Goal: Task Accomplishment & Management: Use online tool/utility

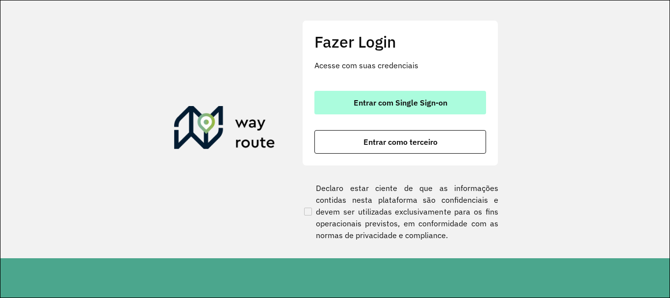
click at [435, 93] on button "Entrar com Single Sign-on" at bounding box center [401, 103] width 172 height 24
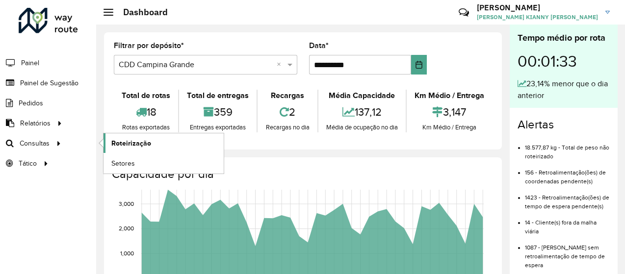
click at [108, 140] on link "Roteirização" at bounding box center [164, 143] width 120 height 20
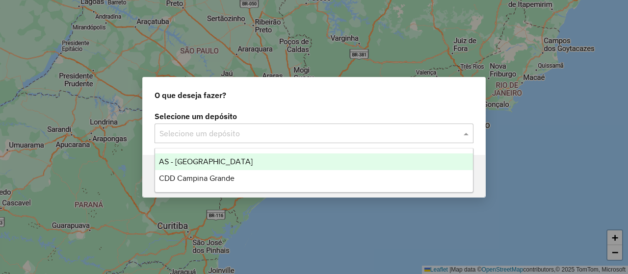
click at [207, 134] on input "text" at bounding box center [304, 134] width 290 height 12
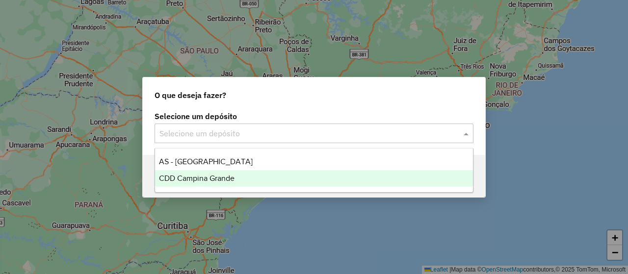
click at [207, 175] on span "CDD Campina Grande" at bounding box center [197, 178] width 76 height 8
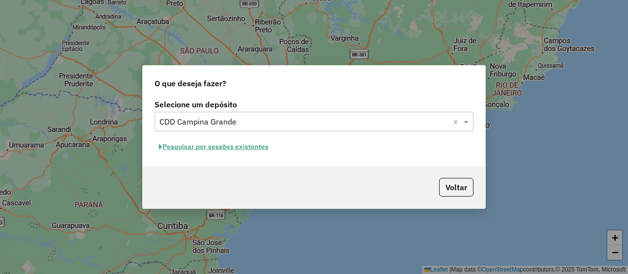
click at [255, 152] on button "Pesquisar por sessões existentes" at bounding box center [214, 146] width 118 height 15
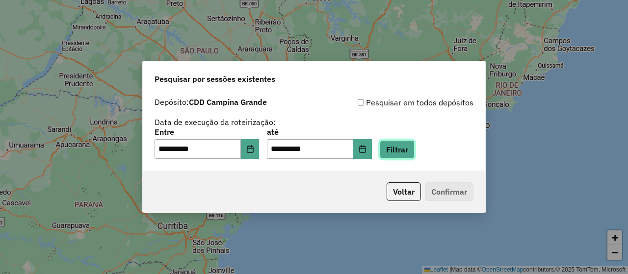
click at [415, 152] on button "Filtrar" at bounding box center [397, 149] width 35 height 19
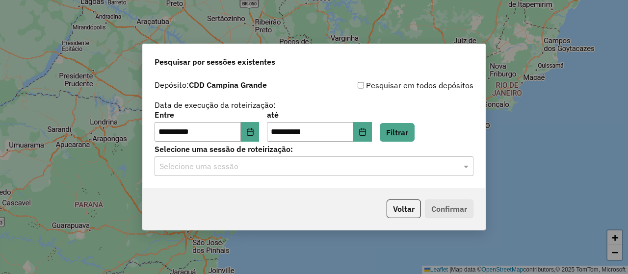
click at [283, 170] on input "text" at bounding box center [304, 167] width 290 height 12
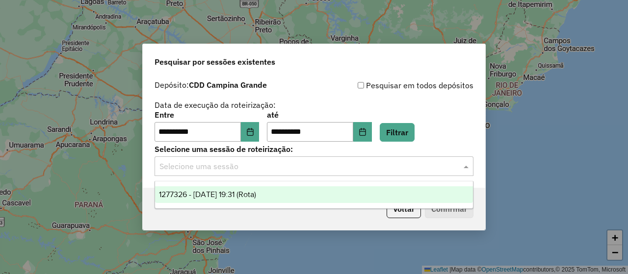
click at [256, 193] on span "1277326 - 17/09/2025 19:31 (Rota)" at bounding box center [207, 194] width 97 height 8
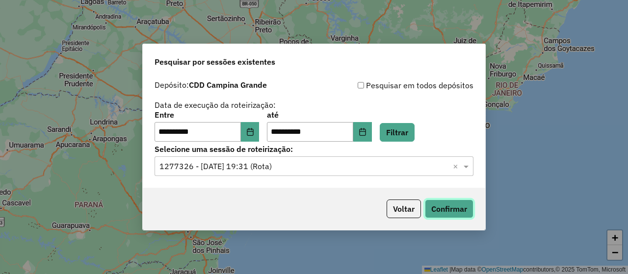
click at [464, 211] on button "Confirmar" at bounding box center [449, 209] width 49 height 19
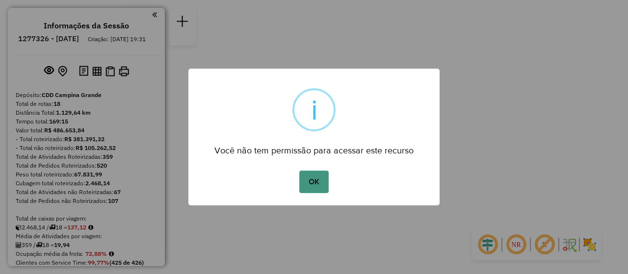
click at [324, 180] on button "OK" at bounding box center [313, 182] width 29 height 23
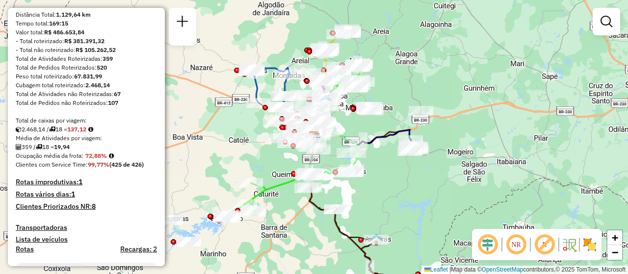
scroll to position [196, 0]
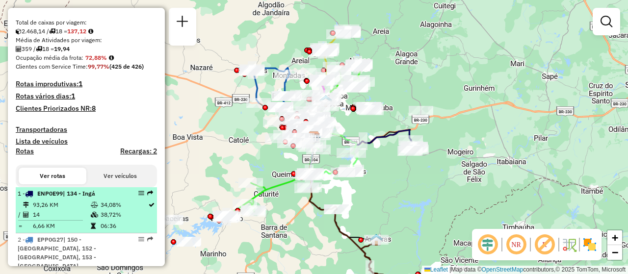
click at [70, 220] on td "14" at bounding box center [61, 215] width 58 height 10
select select "**********"
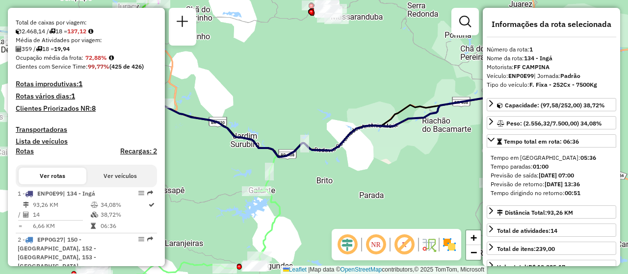
click at [385, 233] on div "NR R" at bounding box center [397, 244] width 130 height 31
click at [381, 239] on em at bounding box center [376, 245] width 24 height 24
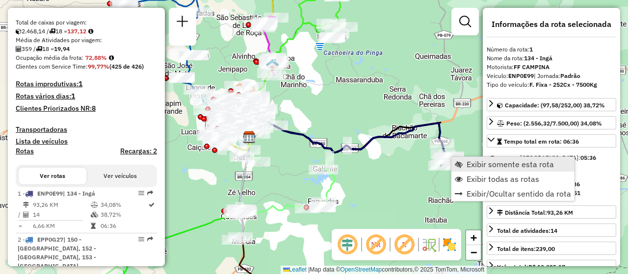
scroll to position [384, 0]
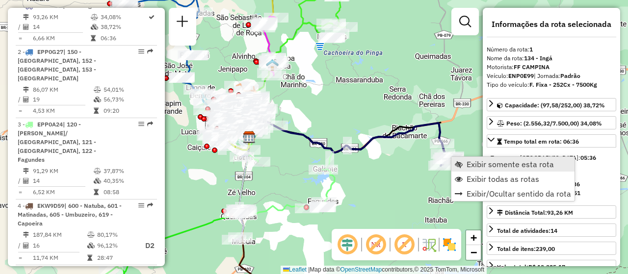
click at [473, 160] on span "Exibir somente esta rota" at bounding box center [510, 164] width 87 height 8
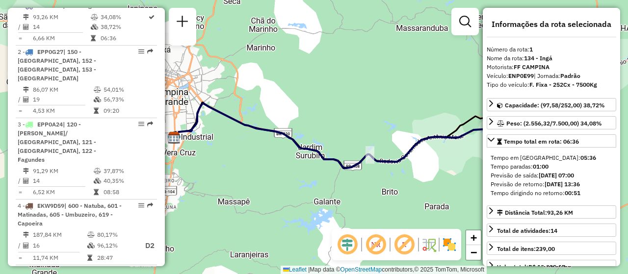
drag, startPoint x: 312, startPoint y: 145, endPoint x: 378, endPoint y: 156, distance: 66.7
click at [378, 156] on icon at bounding box center [369, 138] width 391 height 68
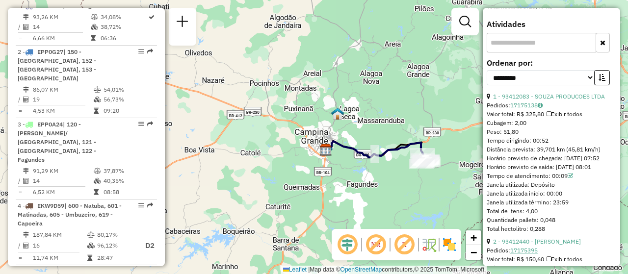
scroll to position [442, 0]
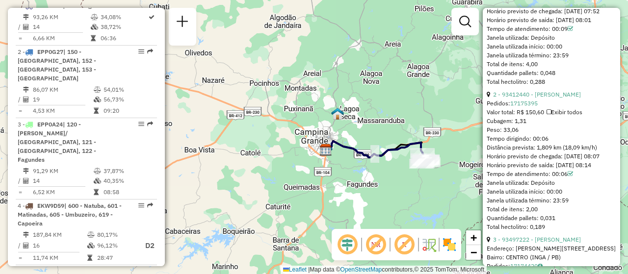
click at [385, 122] on div "Janela de atendimento Grade de atendimento Capacidade Transportadoras Veículos …" at bounding box center [314, 137] width 628 height 274
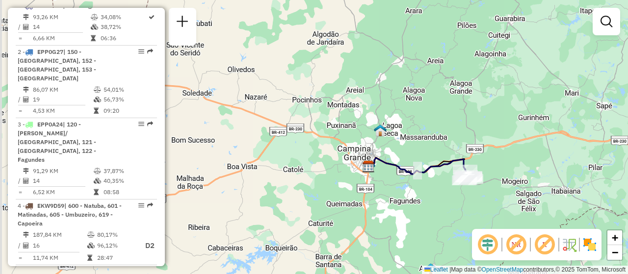
drag, startPoint x: 397, startPoint y: 104, endPoint x: 438, endPoint y: 120, distance: 43.8
click at [438, 120] on div "Janela de atendimento Grade de atendimento Capacidade Transportadoras Veículos …" at bounding box center [314, 137] width 628 height 274
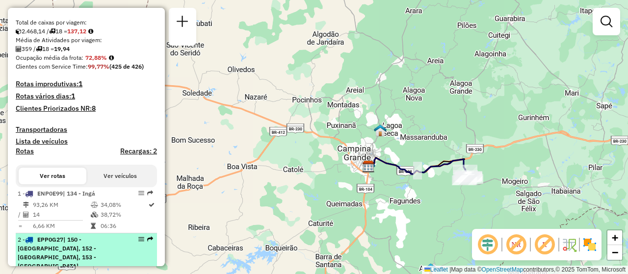
scroll to position [343, 0]
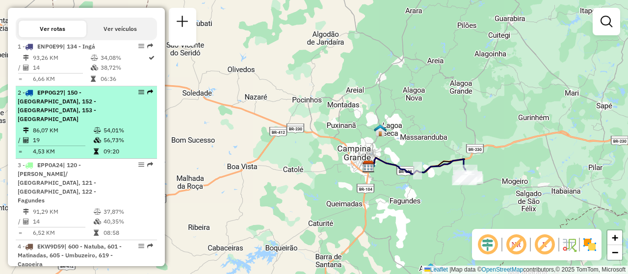
click at [77, 124] on li "2 - EPP0G27 | 150 - [GEOGRAPHIC_DATA], 152 - [GEOGRAPHIC_DATA], 153 - [GEOGRAPH…" at bounding box center [86, 122] width 141 height 73
select select "**********"
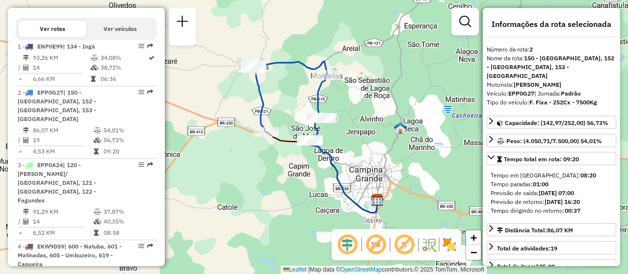
click at [249, 158] on div "Janela de atendimento Grade de atendimento Capacidade Transportadoras Veículos …" at bounding box center [314, 137] width 628 height 274
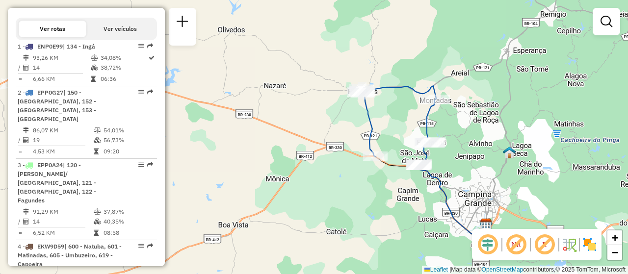
drag, startPoint x: 249, startPoint y: 158, endPoint x: 356, endPoint y: 176, distance: 108.6
click at [356, 176] on div "Janela de atendimento Grade de atendimento Capacidade Transportadoras Veículos …" at bounding box center [314, 137] width 628 height 274
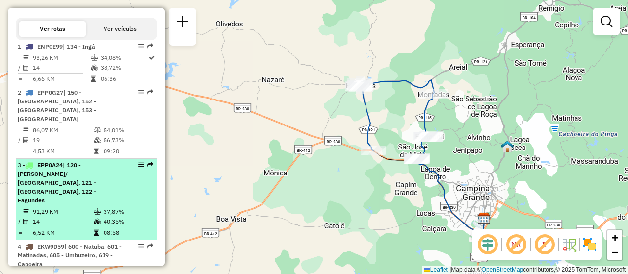
click at [81, 187] on div "3 - EPP0A24 | 120 - Vila Cabral/ [GEOGRAPHIC_DATA], 121 - [GEOGRAPHIC_DATA], 12…" at bounding box center [70, 183] width 104 height 44
select select "**********"
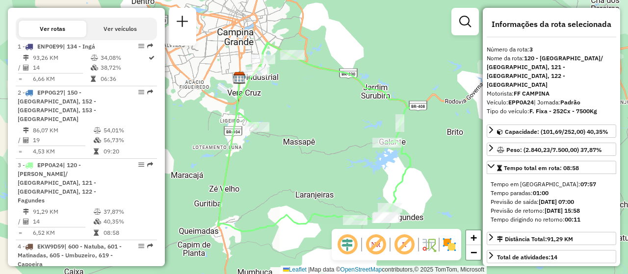
click at [303, 192] on div "Janela de atendimento Grade de atendimento Capacidade Transportadoras Veículos …" at bounding box center [314, 137] width 628 height 274
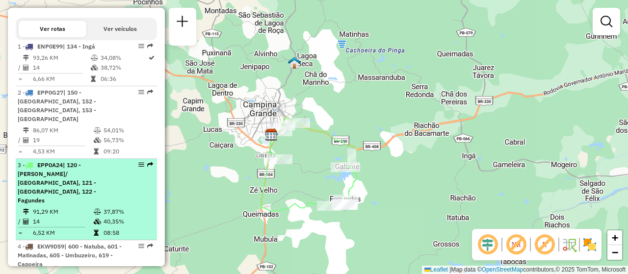
scroll to position [393, 0]
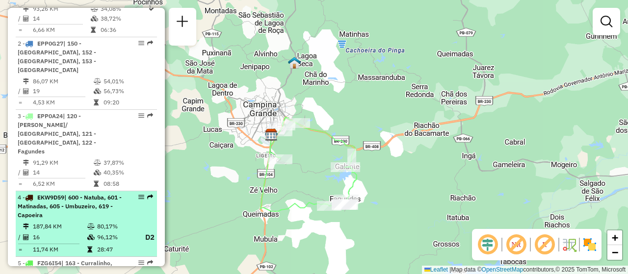
click at [110, 196] on div "4 - EKW9D59 | 600 - Natuba, 601 - Matinadas, 605 - Umbuzeiro, 619 - Capoeira" at bounding box center [70, 206] width 104 height 26
select select "**********"
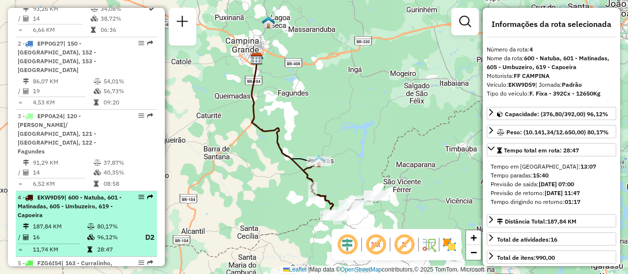
scroll to position [442, 0]
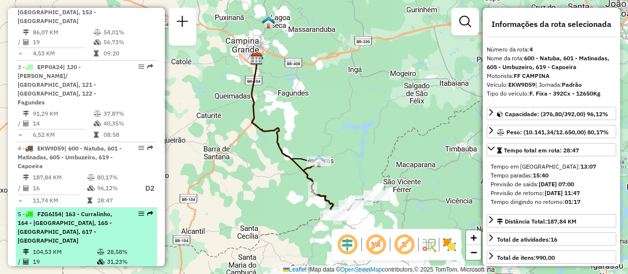
click at [106, 247] on td "28,58%" at bounding box center [129, 252] width 47 height 10
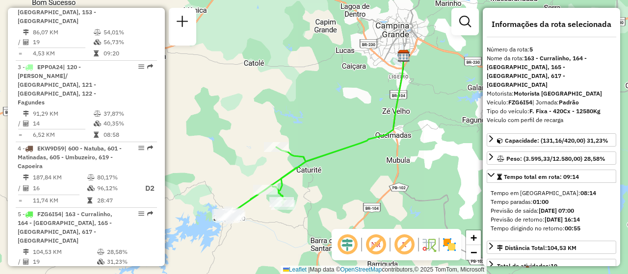
scroll to position [540, 0]
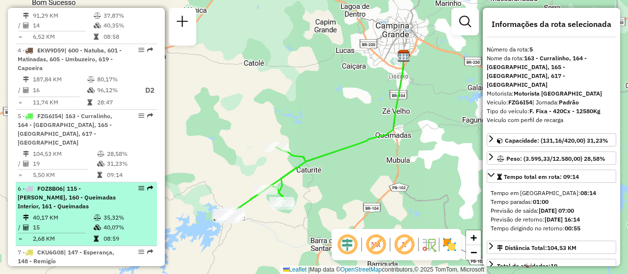
click at [98, 225] on icon at bounding box center [97, 228] width 7 height 6
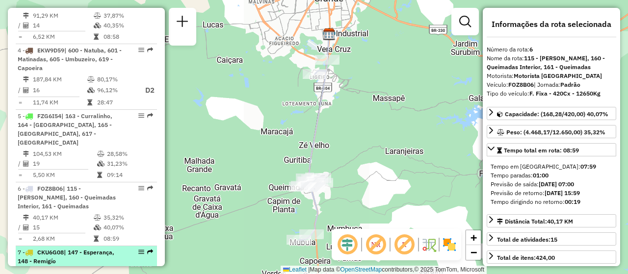
click at [94, 270] on icon at bounding box center [97, 273] width 7 height 6
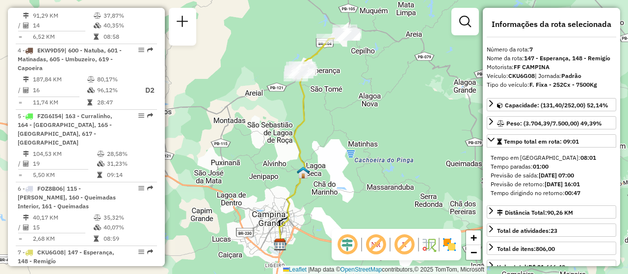
scroll to position [638, 0]
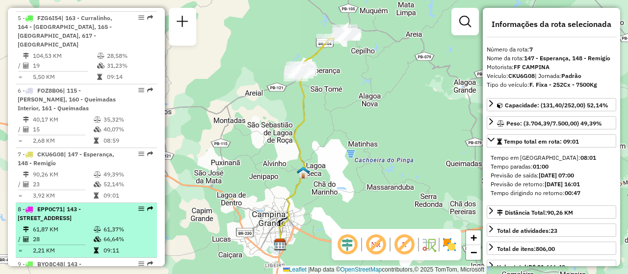
click at [90, 225] on td "61,87 KM" at bounding box center [62, 230] width 61 height 10
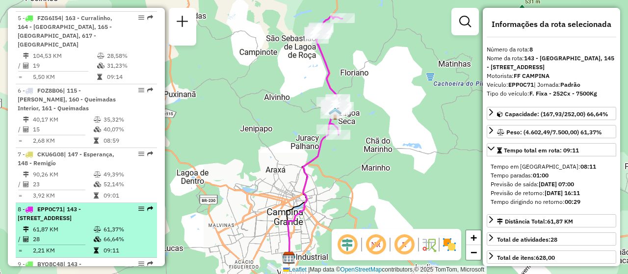
scroll to position [687, 0]
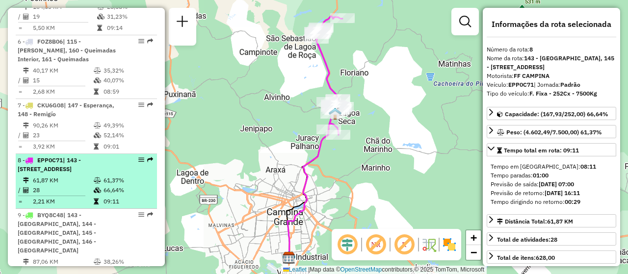
click at [88, 216] on span "| 143 - [GEOGRAPHIC_DATA], 144 - [GEOGRAPHIC_DATA], 145 - [GEOGRAPHIC_DATA], 14…" at bounding box center [57, 232] width 79 height 43
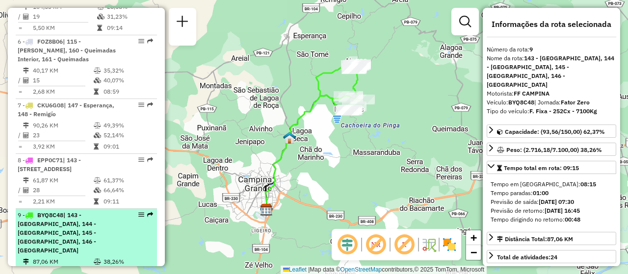
scroll to position [785, 0]
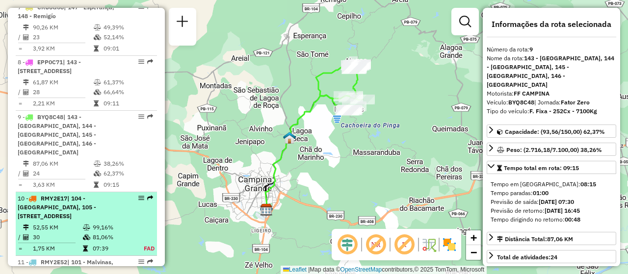
click at [94, 194] on div "10 - RMY2E17 | 104 - [GEOGRAPHIC_DATA], 105 - [GEOGRAPHIC_DATA], 106 - [GEOGRAP…" at bounding box center [70, 207] width 104 height 26
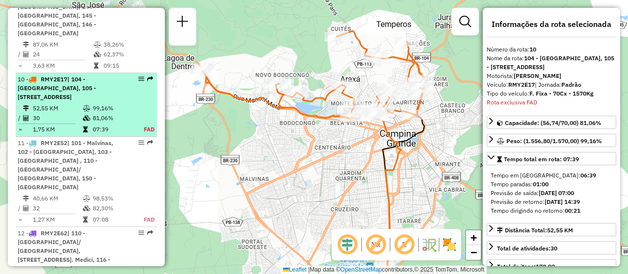
scroll to position [934, 0]
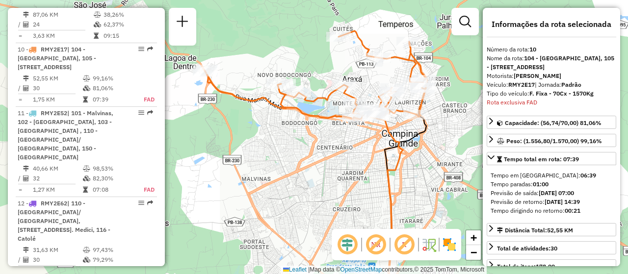
drag, startPoint x: 268, startPoint y: 169, endPoint x: 287, endPoint y: 171, distance: 19.2
click at [287, 171] on div "Janela de atendimento Grade de atendimento Capacidade Transportadoras Veículos …" at bounding box center [314, 137] width 628 height 274
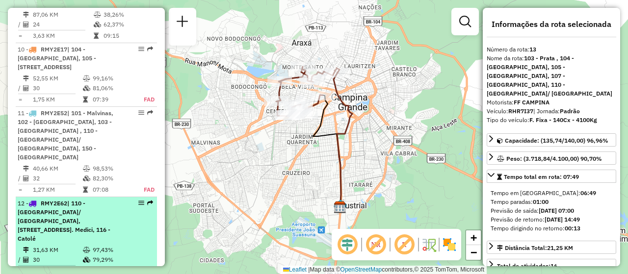
scroll to position [1032, 0]
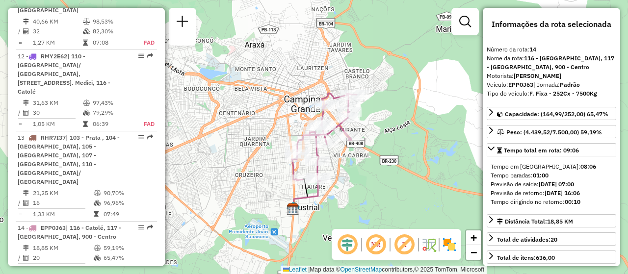
scroll to position [1131, 0]
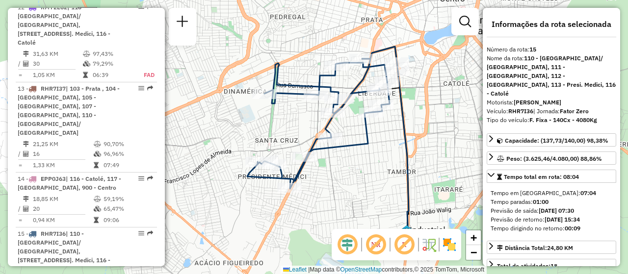
drag, startPoint x: 308, startPoint y: 172, endPoint x: 322, endPoint y: 176, distance: 14.8
click at [322, 176] on div "Janela de atendimento Grade de atendimento Capacidade Transportadoras Veículos …" at bounding box center [314, 137] width 628 height 274
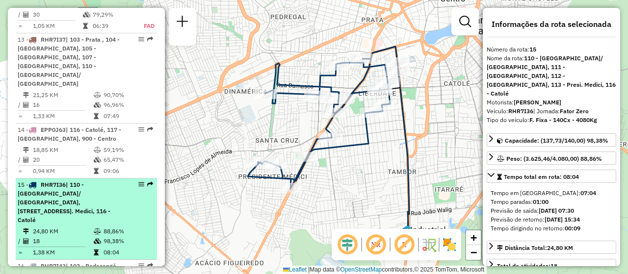
click at [107, 227] on td "88,86%" at bounding box center [128, 232] width 50 height 10
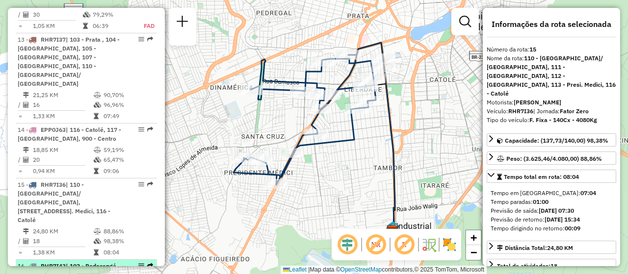
click at [106, 263] on span "| 102 - Bodocongó, 113 - Presi. Medici, 114 - [PERSON_NAME], 118 - Estreito" at bounding box center [68, 275] width 101 height 25
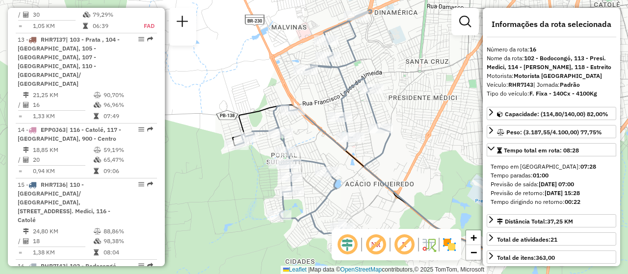
drag, startPoint x: 283, startPoint y: 180, endPoint x: 369, endPoint y: 177, distance: 85.9
click at [369, 177] on div "Janela de atendimento Grade de atendimento Capacidade Transportadoras Veículos …" at bounding box center [314, 137] width 628 height 274
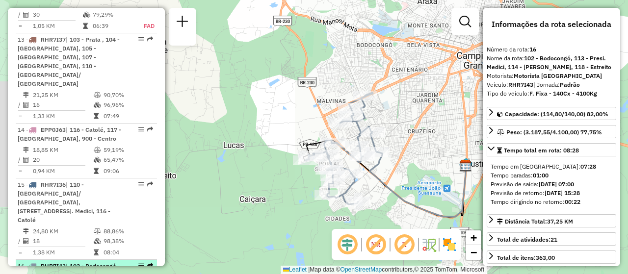
scroll to position [1278, 0]
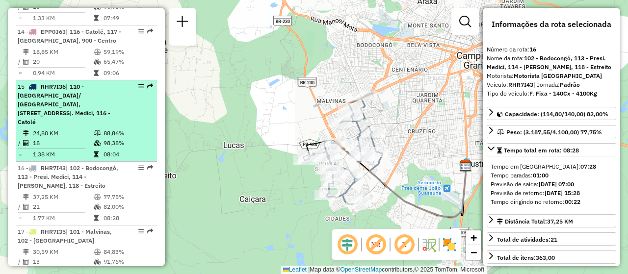
click at [100, 80] on li "15 - RHR7I36 | 110 - [GEOGRAPHIC_DATA]/ [GEOGRAPHIC_DATA], 111 - [GEOGRAPHIC_DA…" at bounding box center [86, 120] width 141 height 81
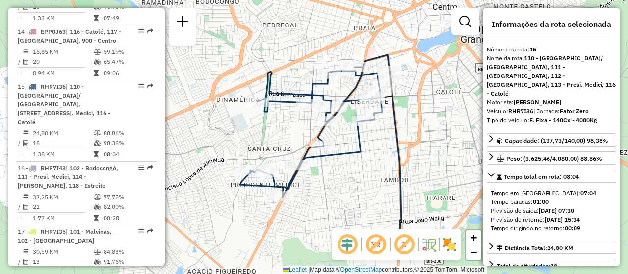
drag, startPoint x: 244, startPoint y: 74, endPoint x: 250, endPoint y: 86, distance: 13.8
click at [250, 86] on div "Janela de atendimento Grade de atendimento Capacidade Transportadoras Veículos …" at bounding box center [314, 137] width 628 height 274
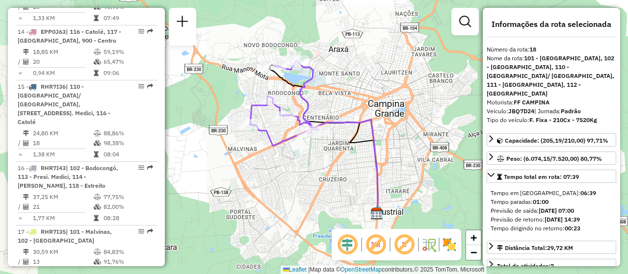
scroll to position [1327, 0]
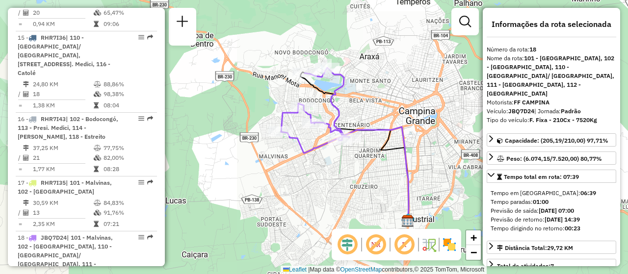
drag, startPoint x: 242, startPoint y: 152, endPoint x: 271, endPoint y: 159, distance: 30.3
click at [271, 159] on div "Janela de atendimento Grade de atendimento Capacidade Transportadoras Veículos …" at bounding box center [314, 137] width 628 height 274
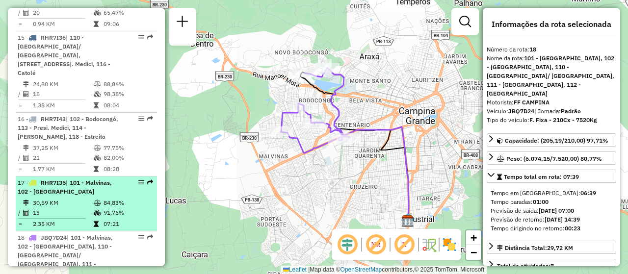
click at [94, 210] on icon at bounding box center [97, 213] width 7 height 6
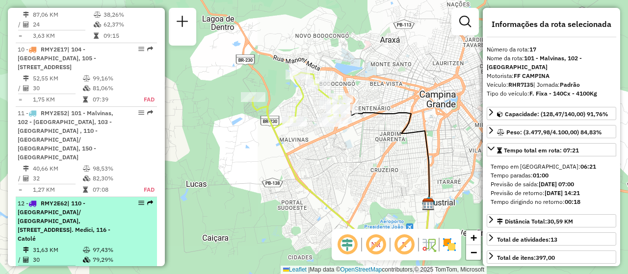
scroll to position [787, 0]
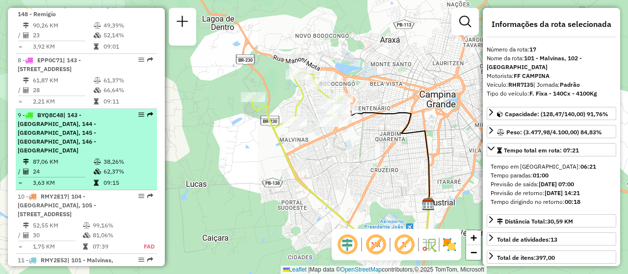
click at [84, 119] on span "| 143 - [GEOGRAPHIC_DATA], 144 - [GEOGRAPHIC_DATA], 145 - [GEOGRAPHIC_DATA], 14…" at bounding box center [57, 132] width 79 height 43
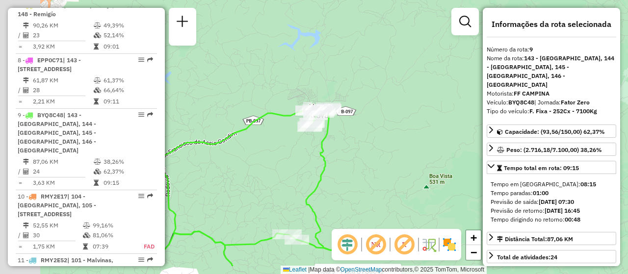
drag, startPoint x: 301, startPoint y: 160, endPoint x: 383, endPoint y: 138, distance: 84.9
click at [415, 116] on div "Rota 9 - Placa BYQ8C48 93409546 - DEPOSITO E ACOUGUE P Rota 9 - Placa BYQ8C48 9…" at bounding box center [314, 137] width 628 height 274
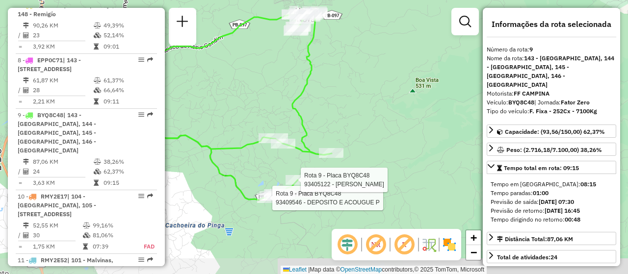
drag, startPoint x: 315, startPoint y: 226, endPoint x: 292, endPoint y: 135, distance: 93.2
click at [292, 135] on div "Rota 9 - Placa BYQ8C48 93409546 - DEPOSITO E ACOUGUE P Rota 9 - Placa BYQ8C48 9…" at bounding box center [314, 137] width 628 height 274
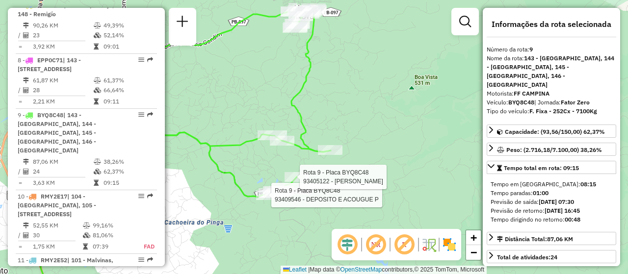
click at [315, 122] on div "Rota 9 - Placa BYQ8C48 93409546 - DEPOSITO E ACOUGUE P Rota 9 - Placa BYQ8C48 9…" at bounding box center [314, 137] width 628 height 274
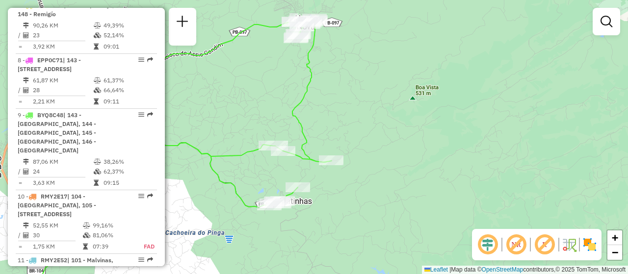
drag, startPoint x: 328, startPoint y: 67, endPoint x: 336, endPoint y: 167, distance: 100.4
click at [336, 167] on div "Janela de atendimento Grade de atendimento Capacidade Transportadoras Veículos …" at bounding box center [314, 137] width 628 height 274
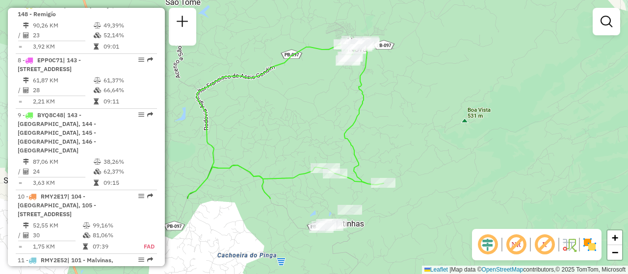
drag, startPoint x: 355, startPoint y: 203, endPoint x: 375, endPoint y: 109, distance: 95.9
click at [375, 109] on div "Janela de atendimento Grade de atendimento Capacidade Transportadoras Veículos …" at bounding box center [314, 137] width 628 height 274
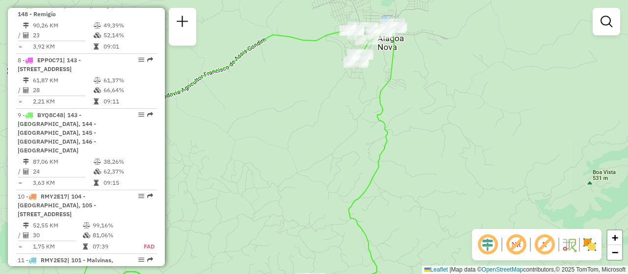
drag, startPoint x: 377, startPoint y: 83, endPoint x: 397, endPoint y: 90, distance: 21.4
click at [397, 90] on div "Janela de atendimento Grade de atendimento Capacidade Transportadoras Veículos …" at bounding box center [314, 137] width 628 height 274
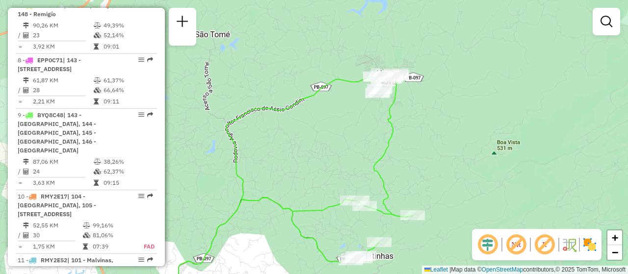
select select "**********"
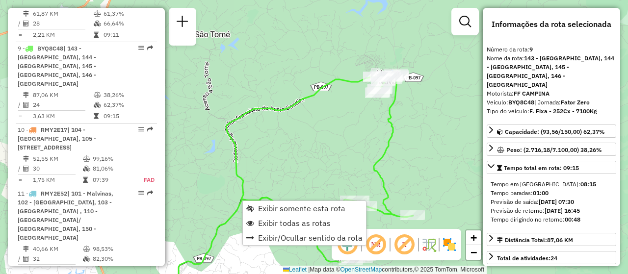
scroll to position [871, 0]
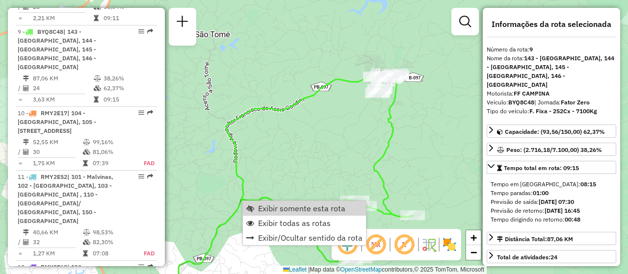
click at [347, 146] on div "Rota 9 - Placa BYQ8C48 93410580 - TATA BAR Janela de atendimento Grade de atend…" at bounding box center [314, 137] width 628 height 274
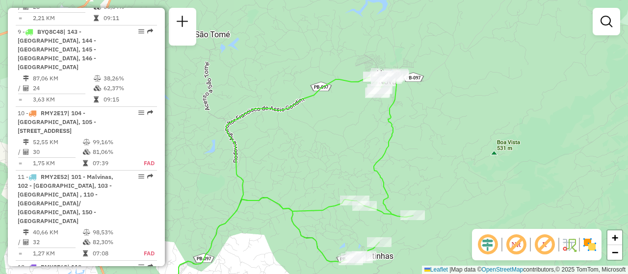
click at [582, 244] on img at bounding box center [590, 245] width 16 height 16
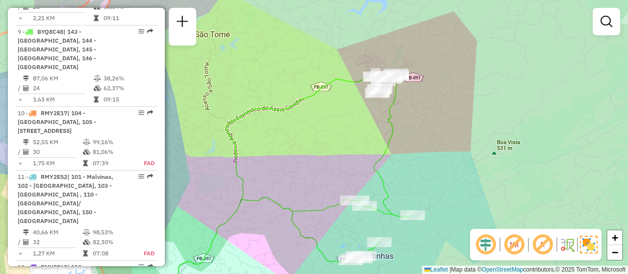
click at [569, 246] on img at bounding box center [567, 245] width 16 height 16
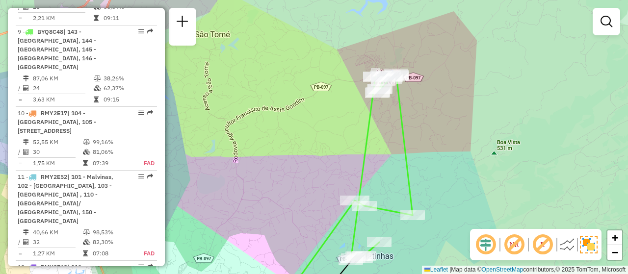
click at [580, 246] on img at bounding box center [577, 245] width 5 height 16
click at [569, 247] on img at bounding box center [567, 245] width 16 height 16
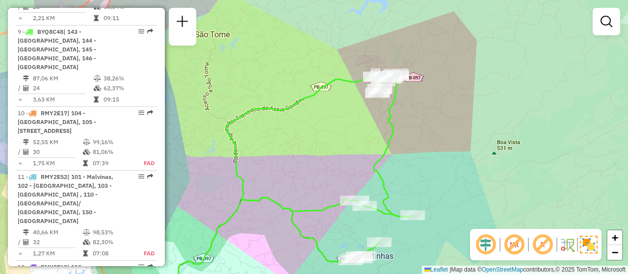
click at [590, 249] on img at bounding box center [589, 245] width 18 height 18
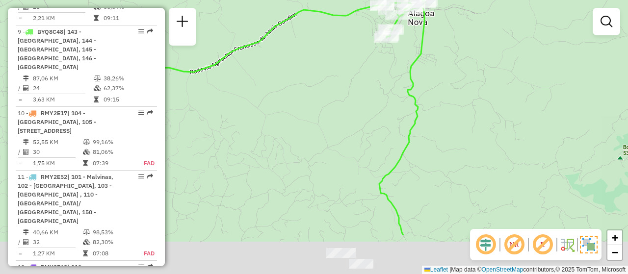
drag, startPoint x: 422, startPoint y: 183, endPoint x: 419, endPoint y: 110, distance: 73.2
click at [419, 110] on icon at bounding box center [255, 117] width 342 height 237
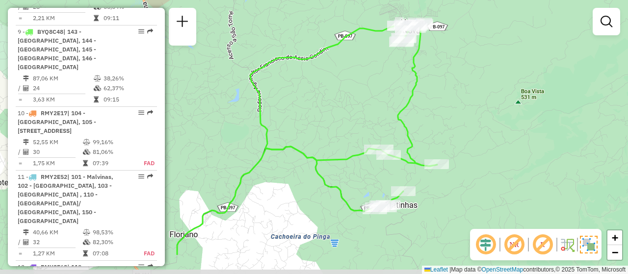
drag, startPoint x: 397, startPoint y: 228, endPoint x: 399, endPoint y: 182, distance: 46.7
click at [399, 182] on div "Janela de atendimento Grade de atendimento Capacidade Transportadoras Veículos …" at bounding box center [314, 137] width 628 height 274
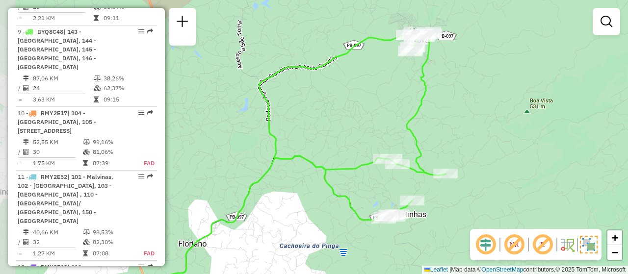
drag, startPoint x: 394, startPoint y: 172, endPoint x: 428, endPoint y: 185, distance: 37.0
click at [428, 185] on div "Janela de atendimento Grade de atendimento Capacidade Transportadoras Veículos …" at bounding box center [314, 137] width 628 height 274
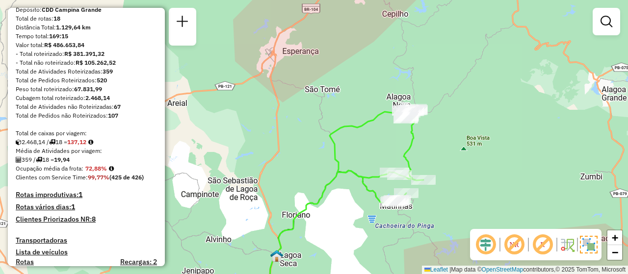
scroll to position [184, 0]
